Goal: Navigation & Orientation: Understand site structure

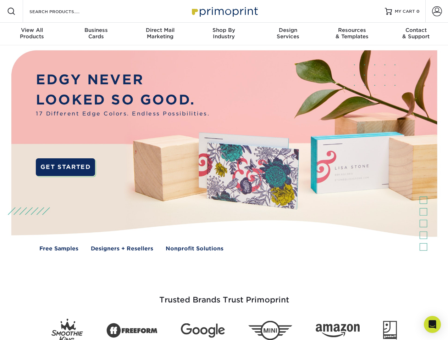
click at [224, 170] on img at bounding box center [223, 156] width 443 height 222
click at [11, 11] on span at bounding box center [11, 11] width 9 height 9
click at [436, 11] on span at bounding box center [437, 11] width 10 height 10
click at [32, 34] on div "View All Products" at bounding box center [32, 33] width 64 height 13
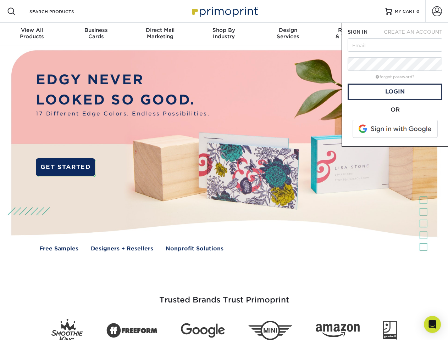
click at [96, 34] on div "Business Cards" at bounding box center [96, 33] width 64 height 13
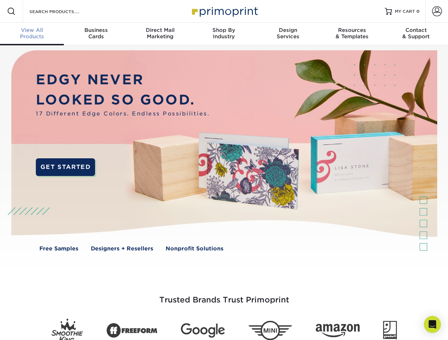
click at [160, 34] on div "Direct Mail Marketing" at bounding box center [160, 33] width 64 height 13
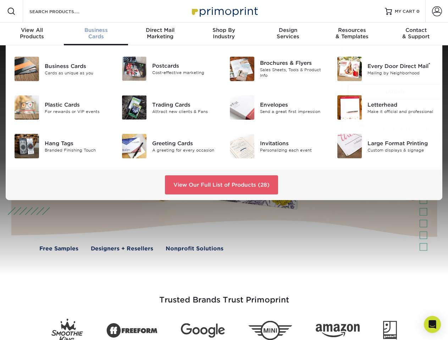
click at [224, 34] on div "Shop By Industry" at bounding box center [224, 33] width 64 height 13
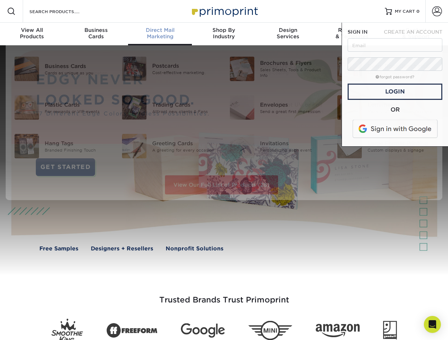
click at [288, 34] on div "Design Services" at bounding box center [288, 33] width 64 height 13
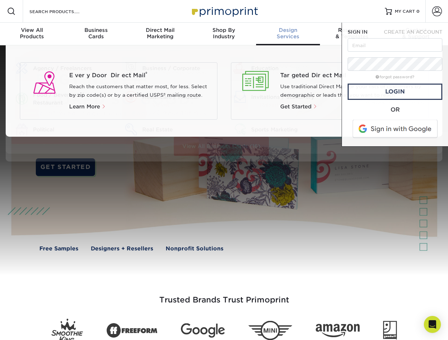
click at [352, 34] on nav "Resources Menu Search Products Account SIGN IN CREATE AN ACCOUNT forgot passwor…" at bounding box center [224, 22] width 448 height 45
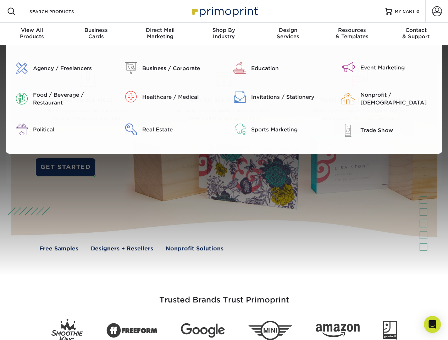
click at [416, 34] on div "Contact & Support" at bounding box center [416, 33] width 64 height 13
